Goal: Information Seeking & Learning: Learn about a topic

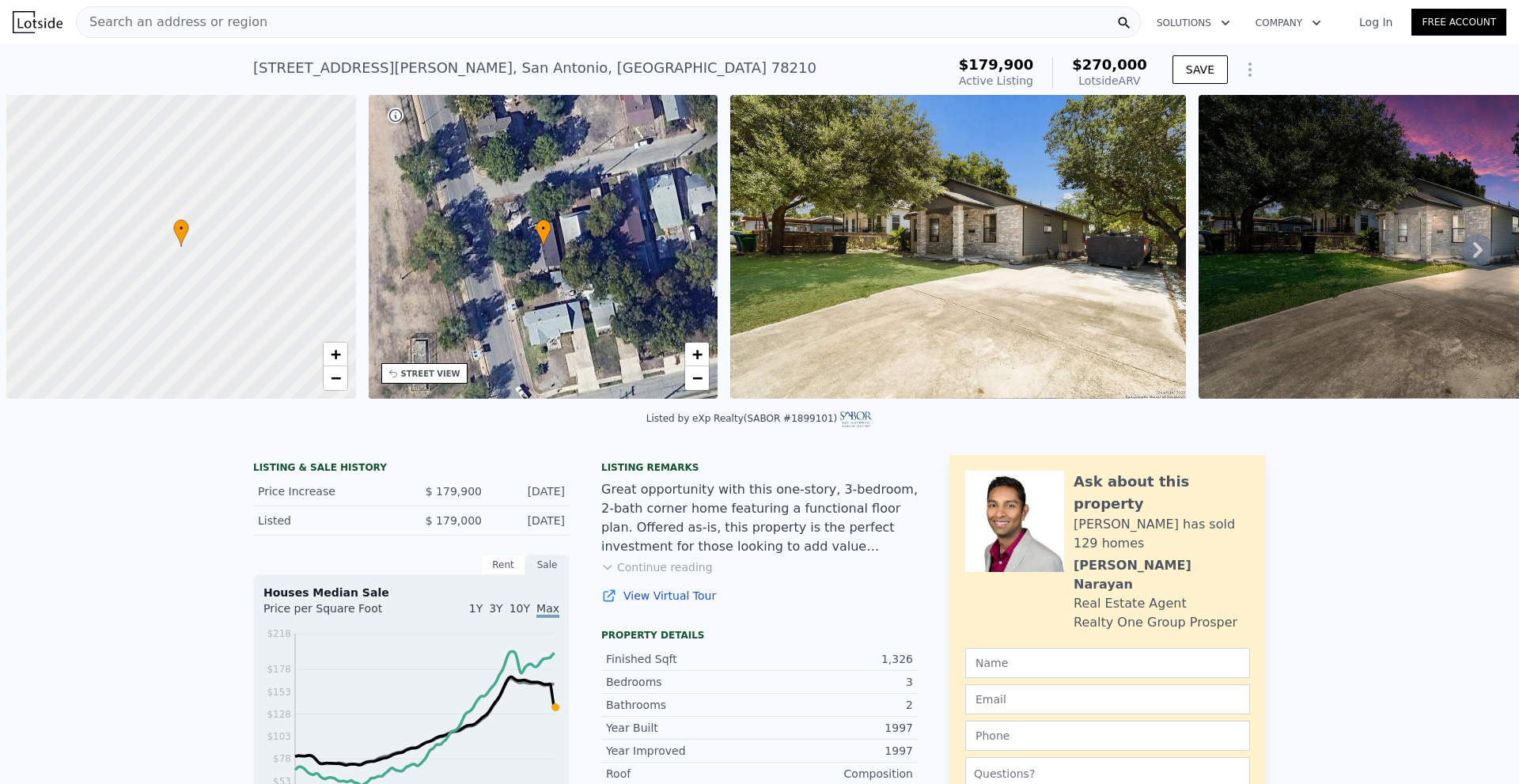
scroll to position [0, 7]
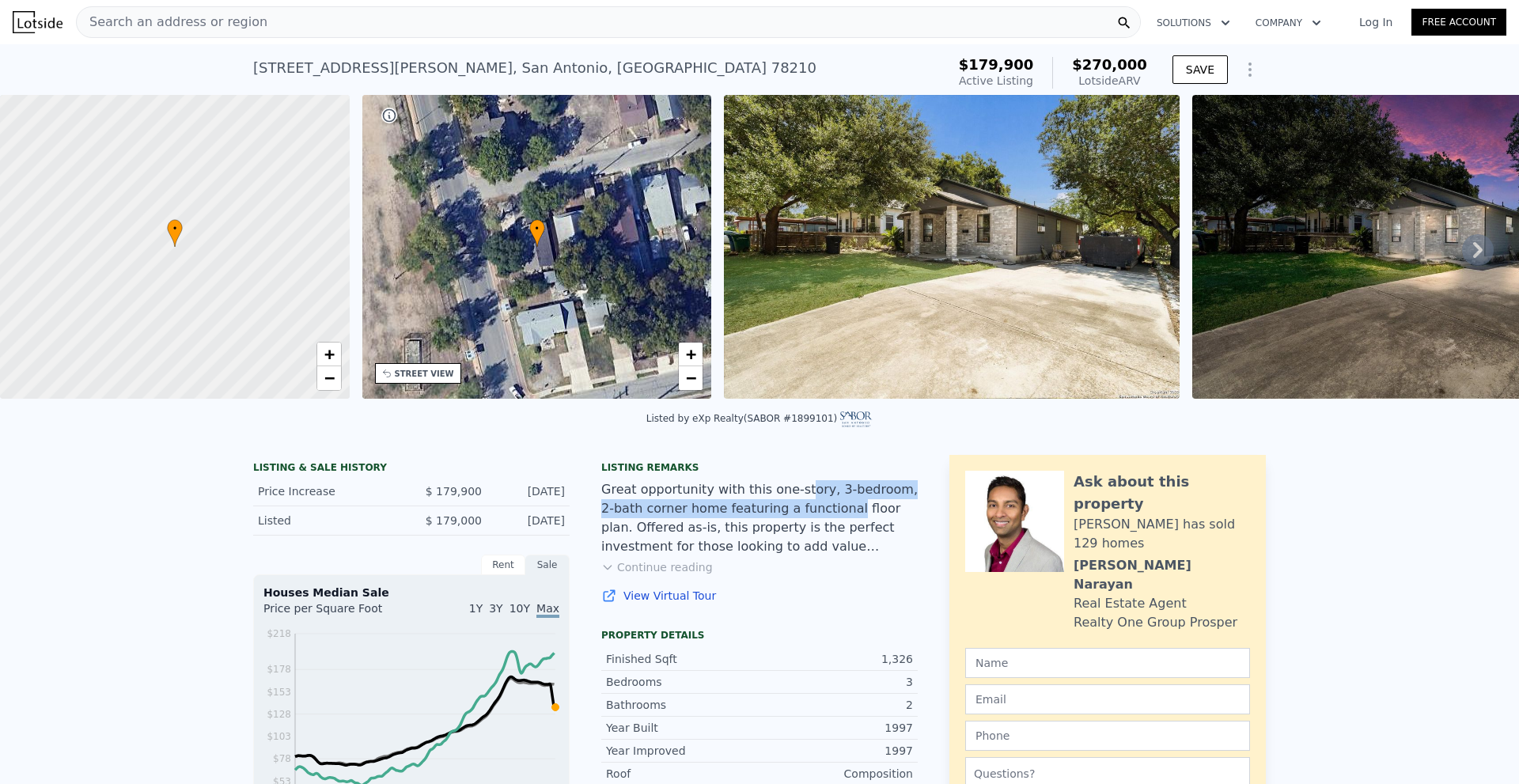
drag, startPoint x: 774, startPoint y: 501, endPoint x: 778, endPoint y: 516, distance: 15.5
click at [778, 516] on div "Great opportunity with this one-story, 3-bedroom, 2-bath corner home featuring …" at bounding box center [759, 518] width 316 height 76
drag, startPoint x: 711, startPoint y: 502, endPoint x: 767, endPoint y: 518, distance: 58.2
click at [767, 518] on div "Great opportunity with this one-story, 3-bedroom, 2-bath corner home featuring …" at bounding box center [759, 518] width 316 height 76
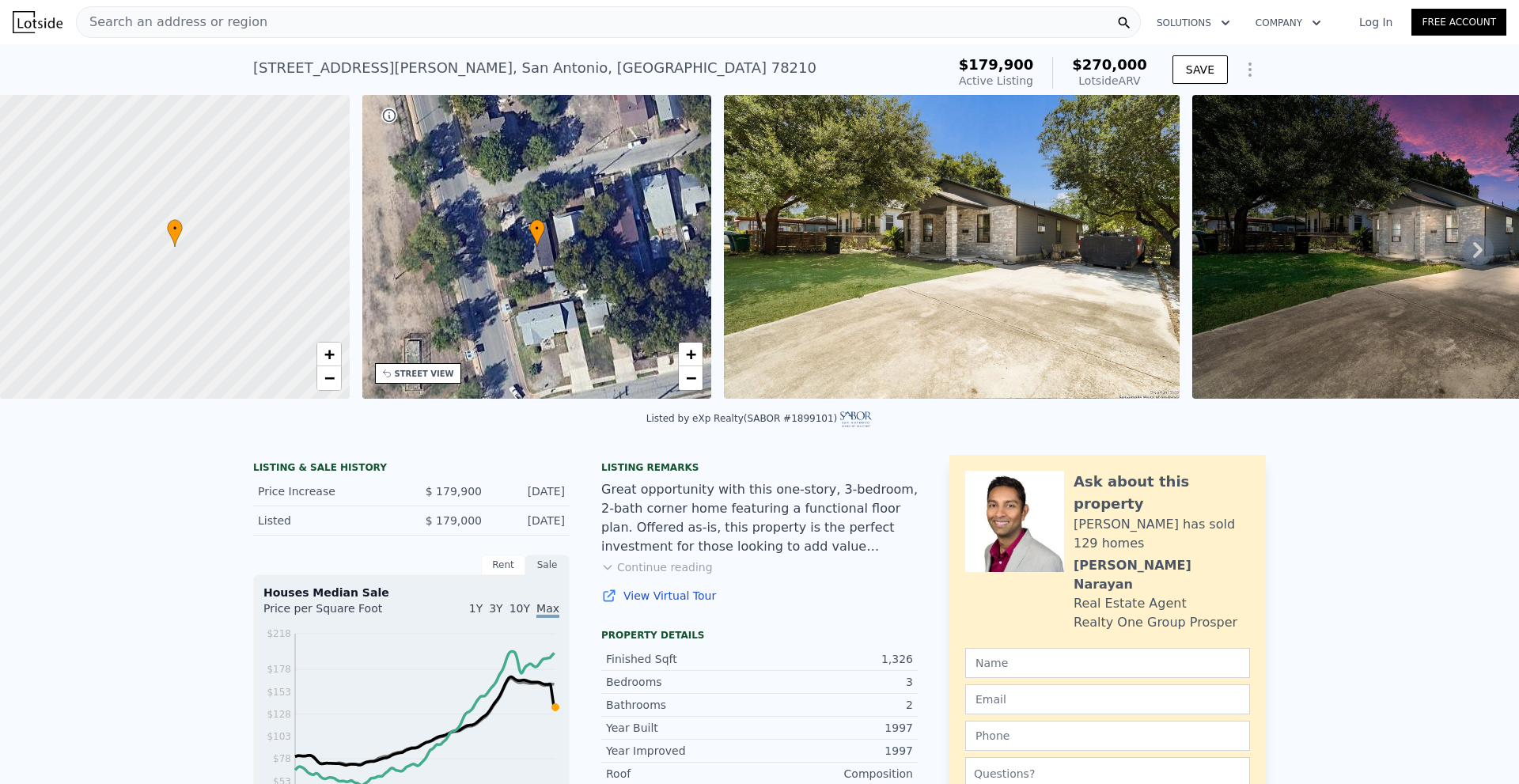
click at [1473, 252] on icon at bounding box center [1477, 250] width 32 height 32
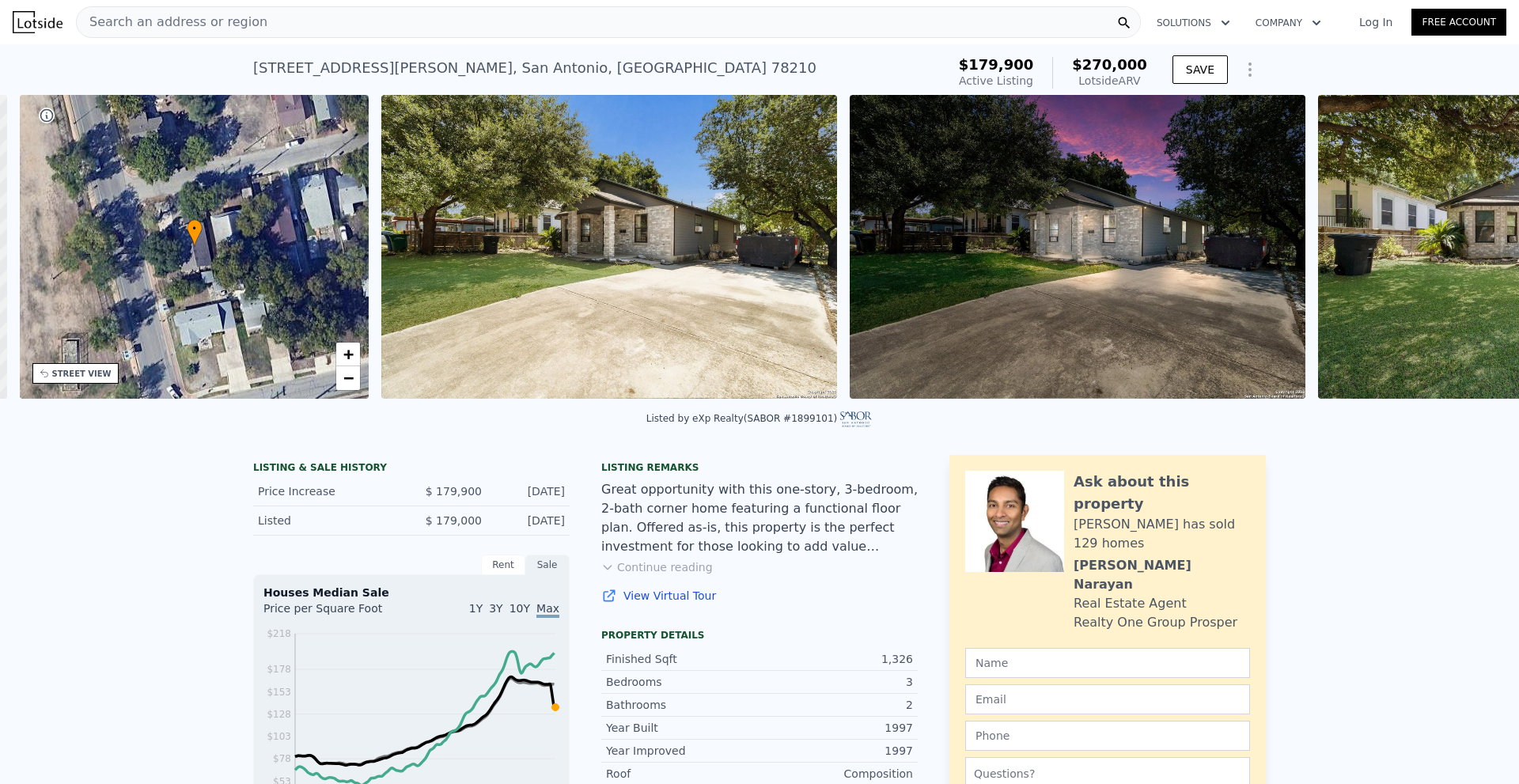
scroll to position [0, 369]
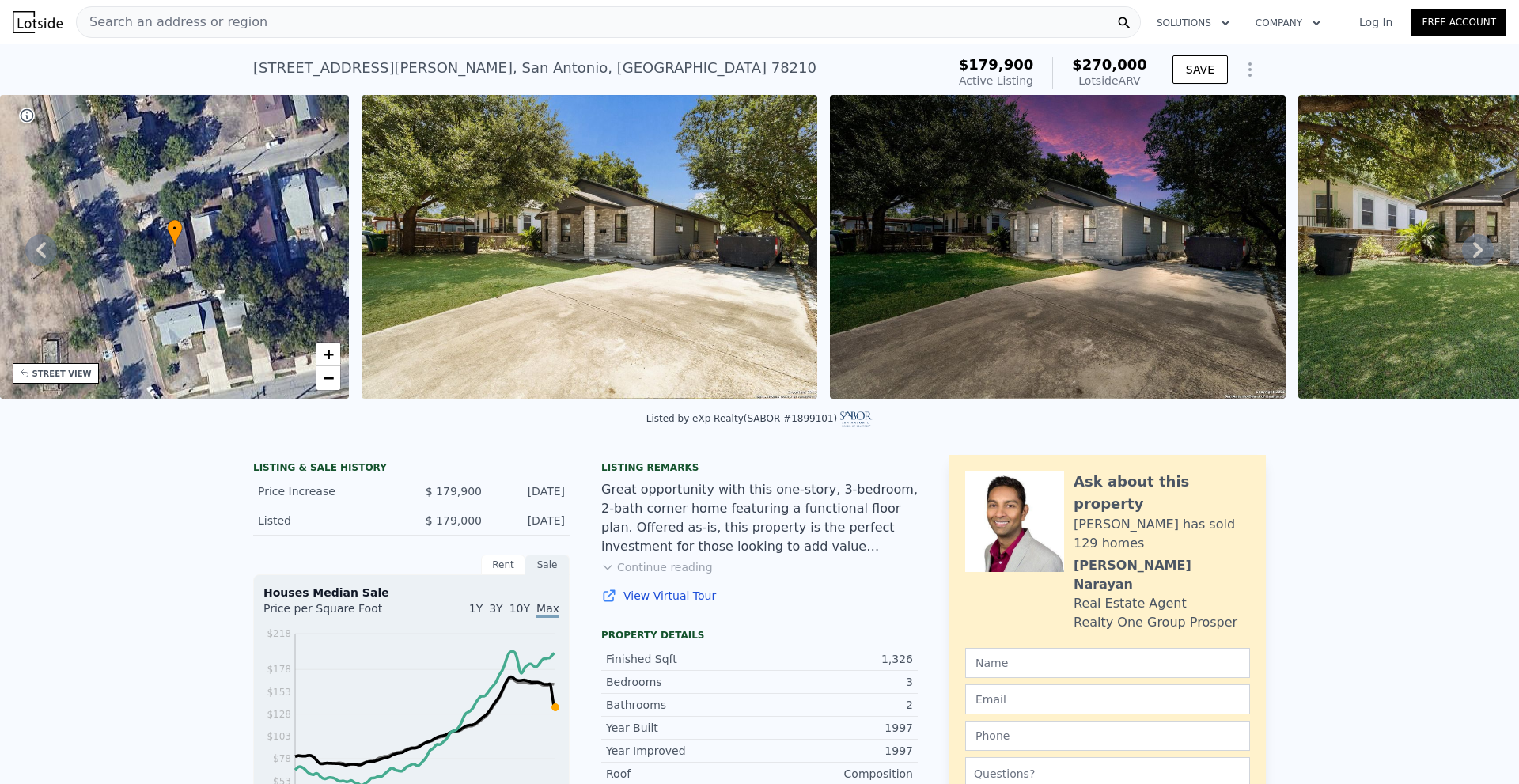
click at [1467, 251] on icon at bounding box center [1477, 250] width 32 height 32
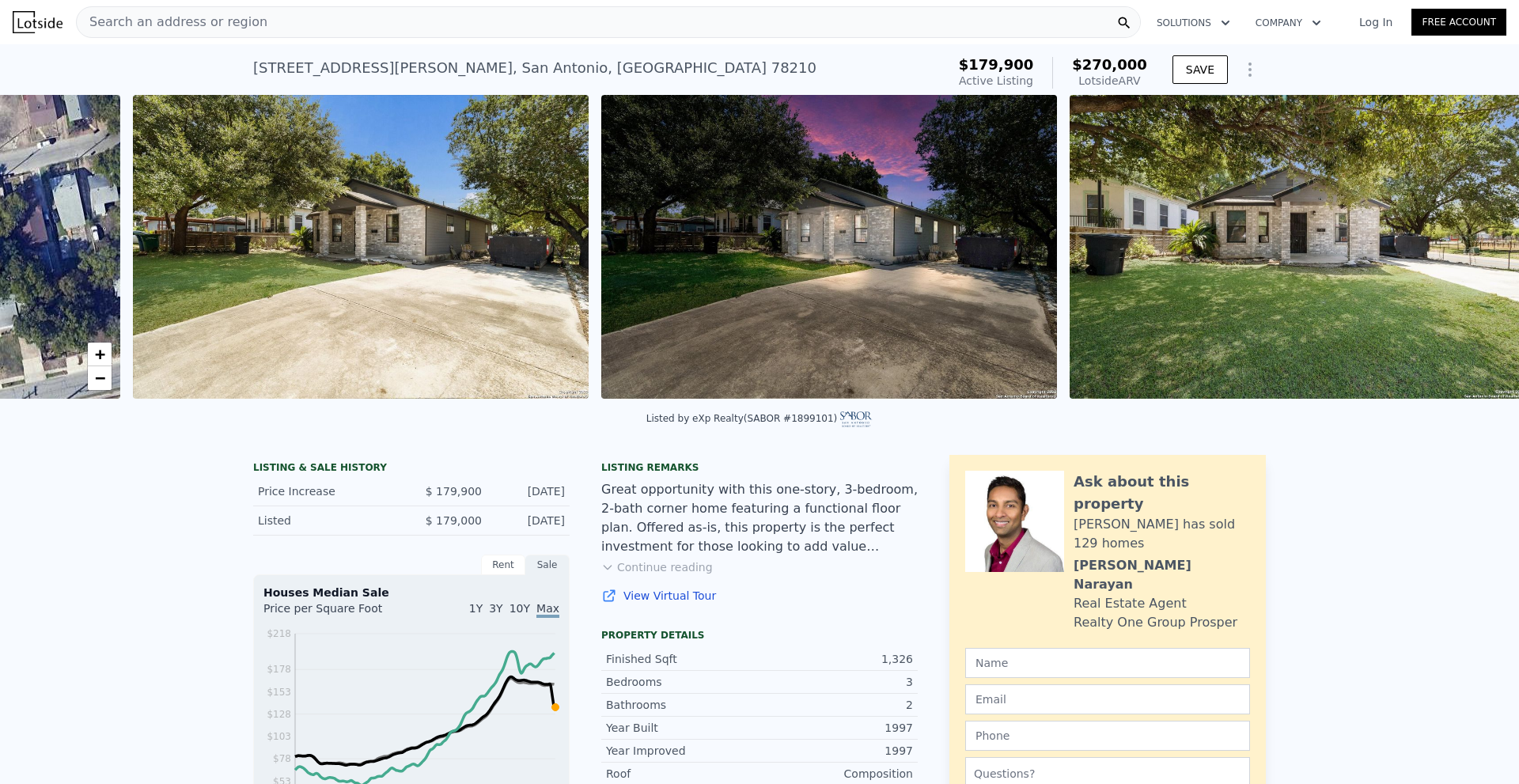
scroll to position [0, 724]
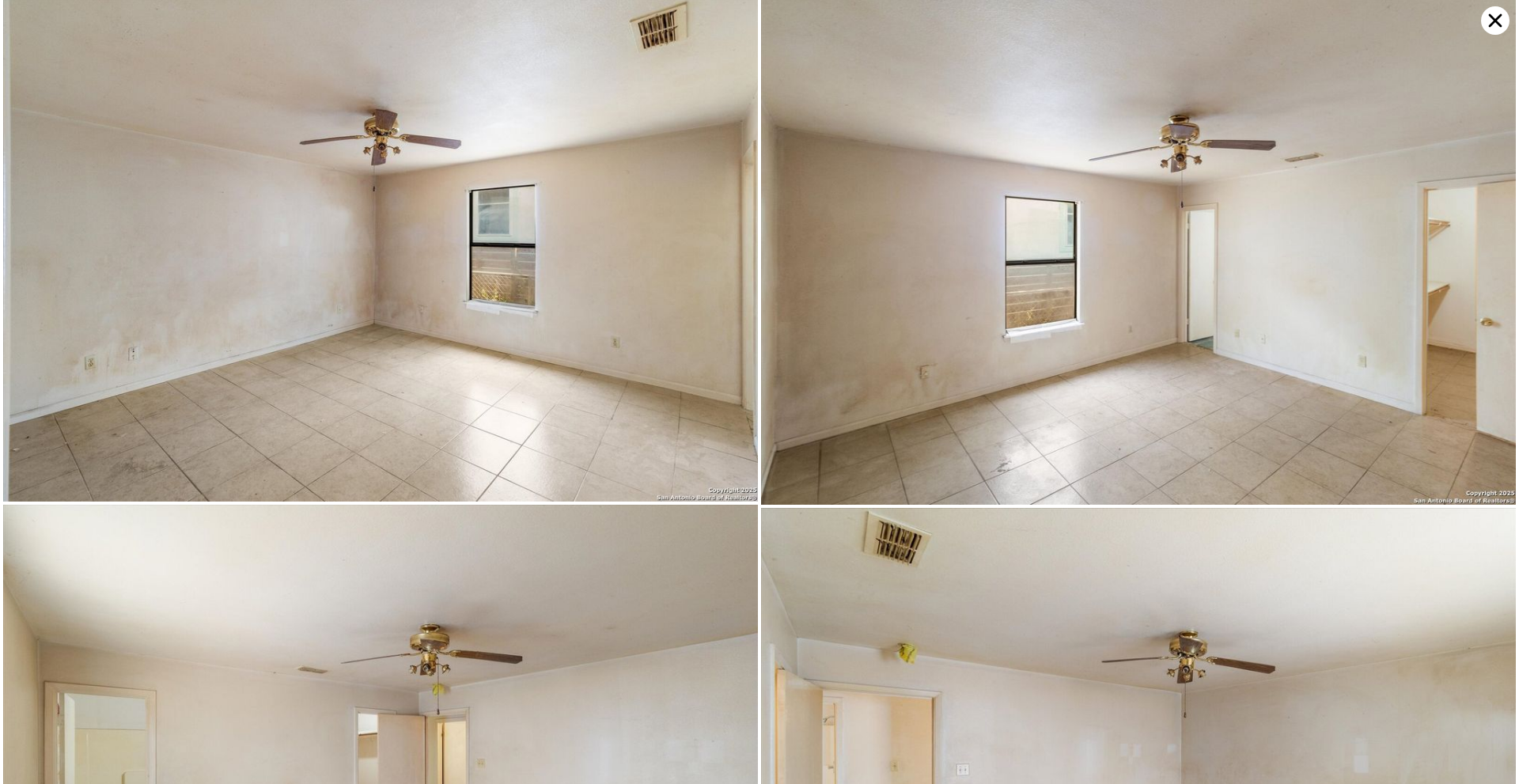
scroll to position [3014, 0]
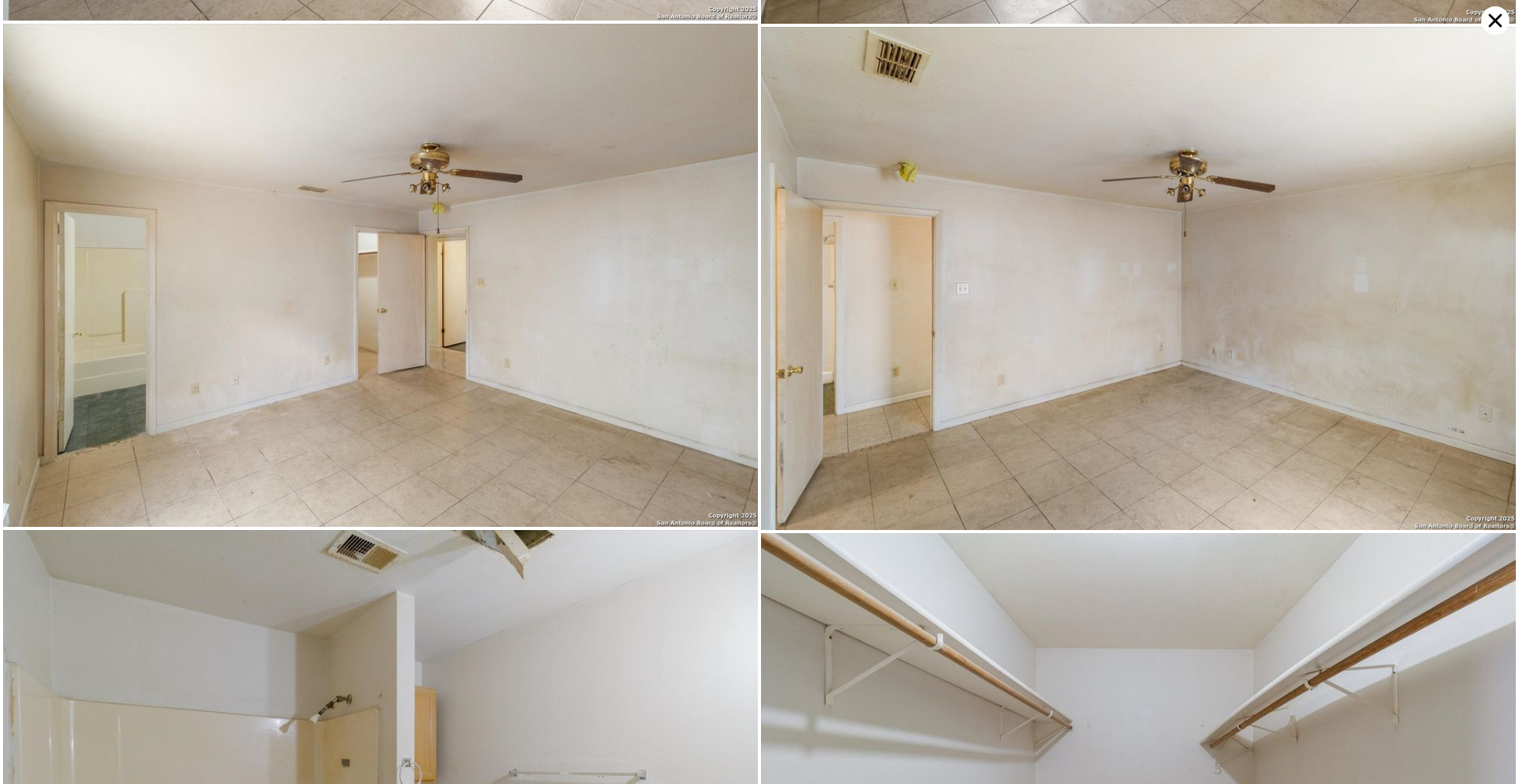
click at [1493, 17] on icon at bounding box center [1495, 21] width 28 height 28
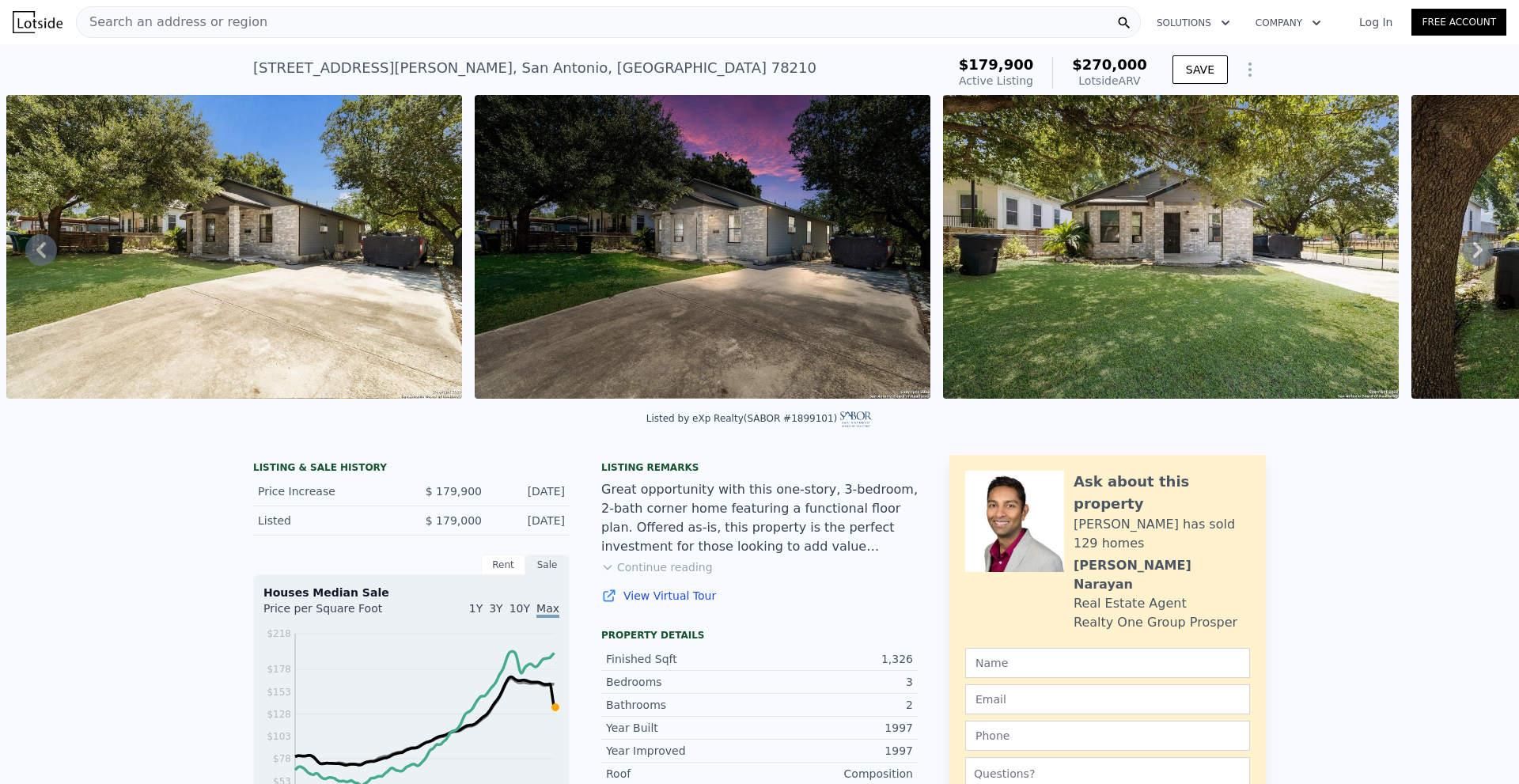
click at [750, 513] on div "Great opportunity with this one-story, 3-bedroom, 2-bath corner home featuring …" at bounding box center [759, 518] width 316 height 76
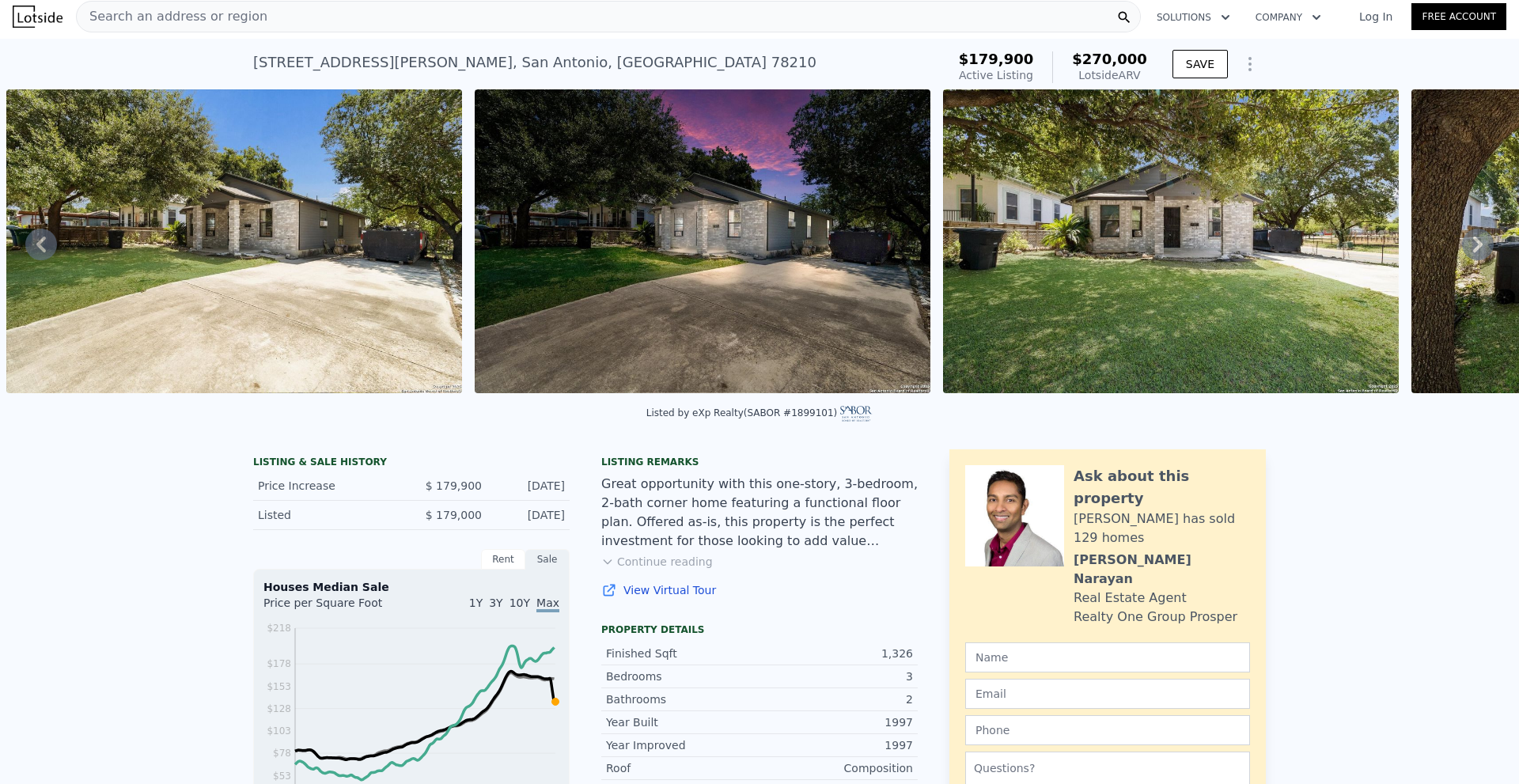
scroll to position [0, 0]
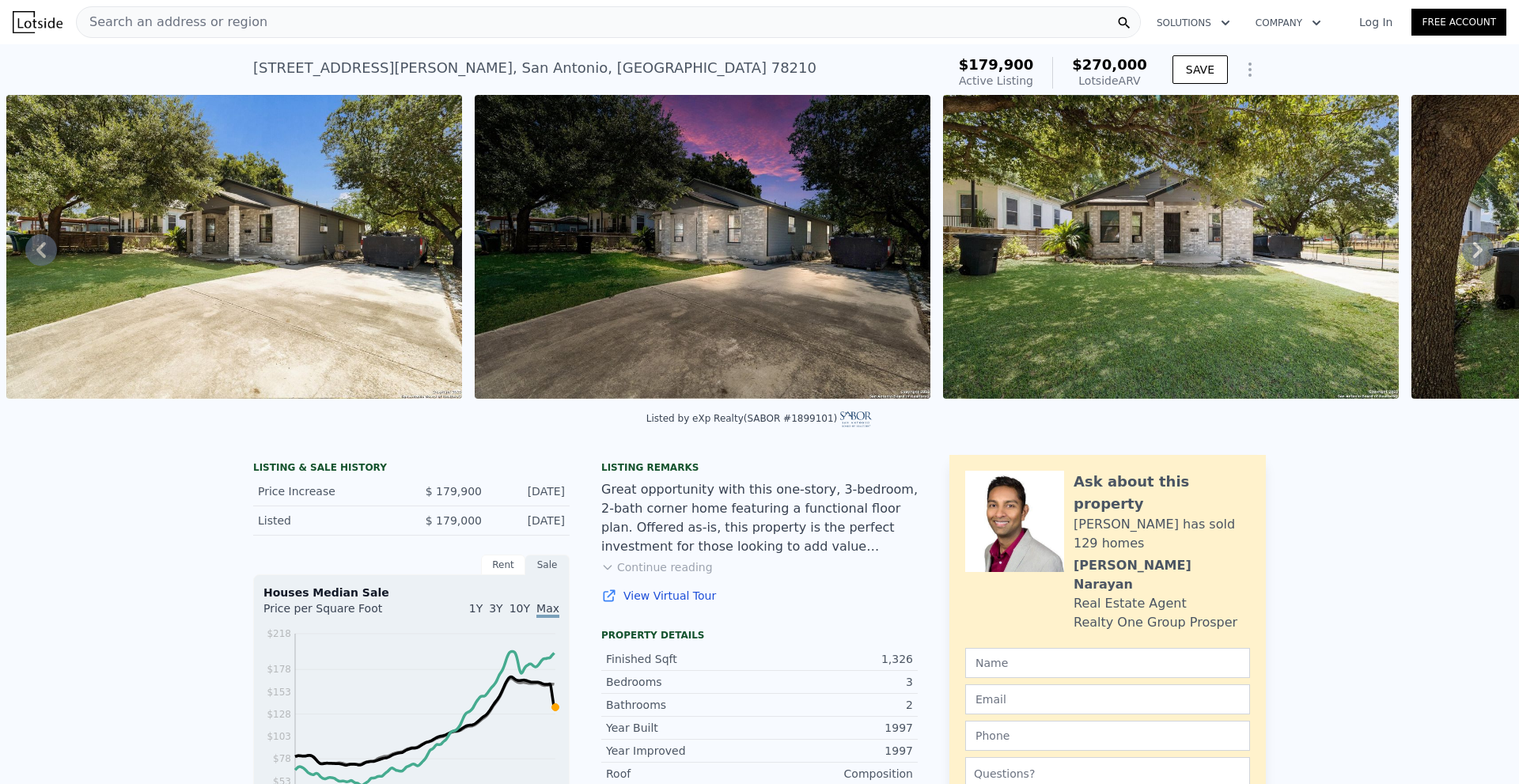
click at [683, 50] on div "274 Weaver St , San Antonio , TX 78210 Active at $179,900 (~ARV $270k ) $179,90…" at bounding box center [759, 69] width 1013 height 51
